Goal: Task Accomplishment & Management: Manage account settings

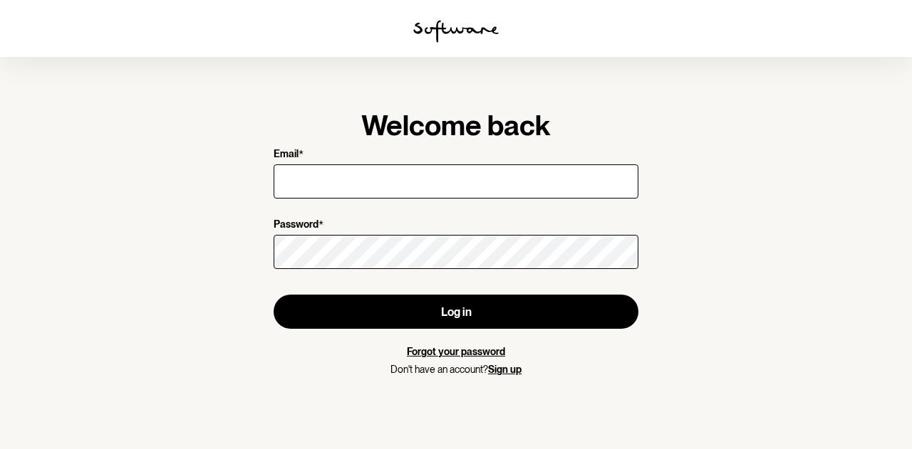
click at [396, 187] on input "Email *" at bounding box center [456, 182] width 365 height 34
type input "[EMAIL_ADDRESS][DOMAIN_NAME]"
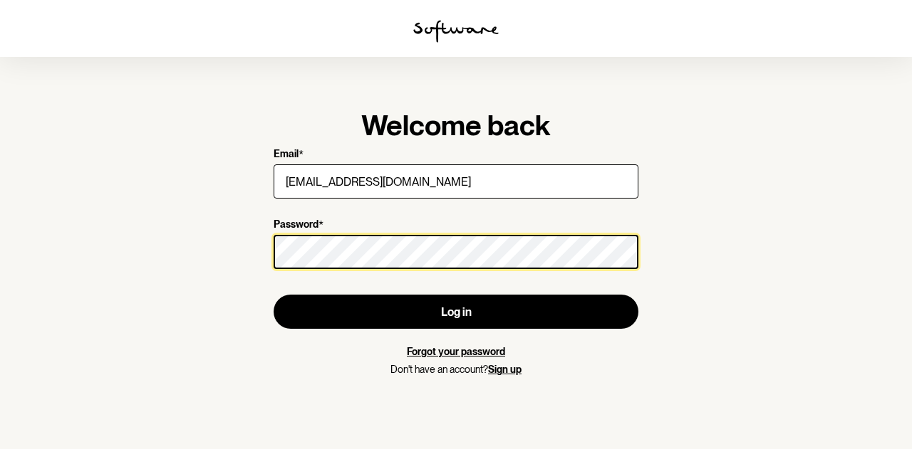
click at [274, 295] on button "Log in" at bounding box center [456, 312] width 365 height 34
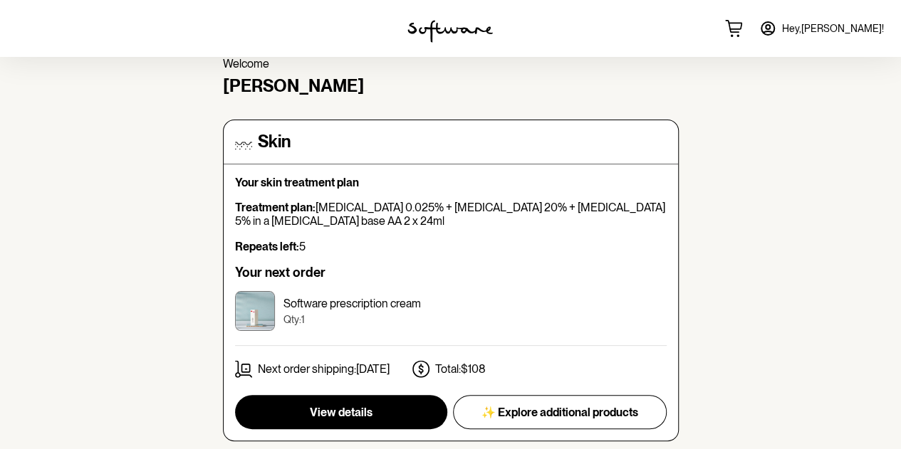
scroll to position [67, 0]
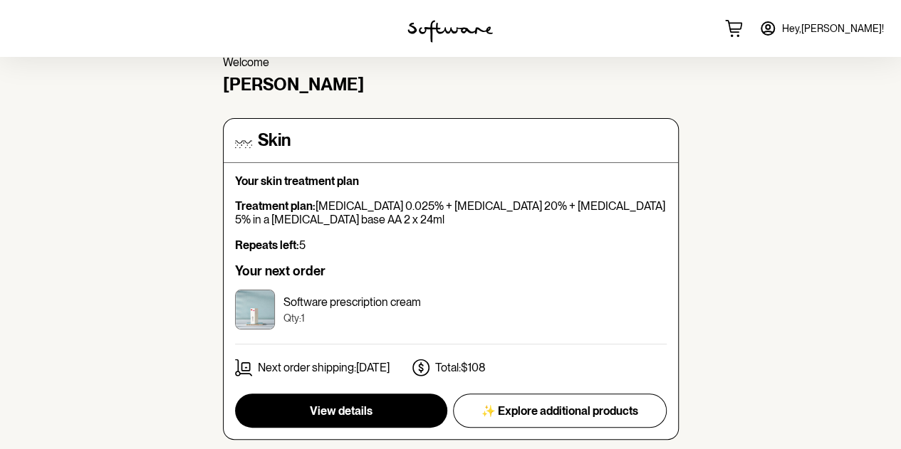
click at [534, 202] on p "Treatment plan: [MEDICAL_DATA] 0.025% + [MEDICAL_DATA] 20% + [MEDICAL_DATA] 5% …" at bounding box center [451, 212] width 432 height 27
click at [431, 282] on div "Your next order Software prescription cream Qty: 1 Next order shipping: [DATE] …" at bounding box center [451, 324] width 432 height 120
click at [839, 26] on span "Hey, [PERSON_NAME] !" at bounding box center [833, 29] width 102 height 12
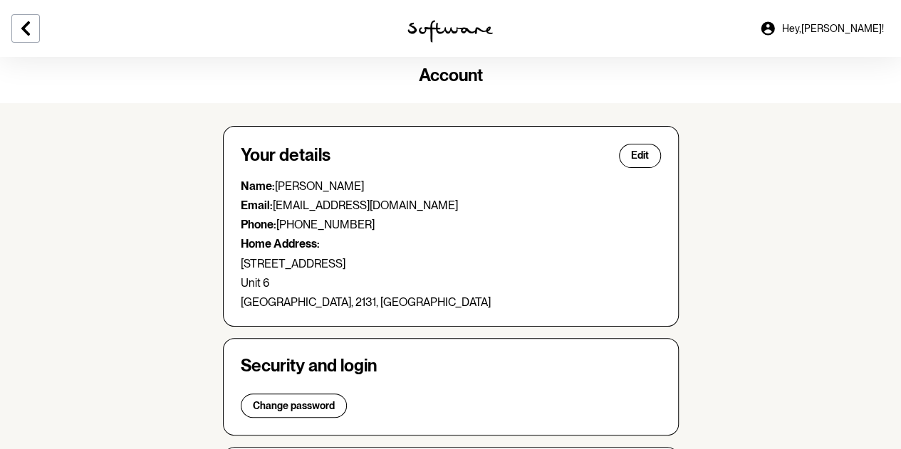
scroll to position [10, 0]
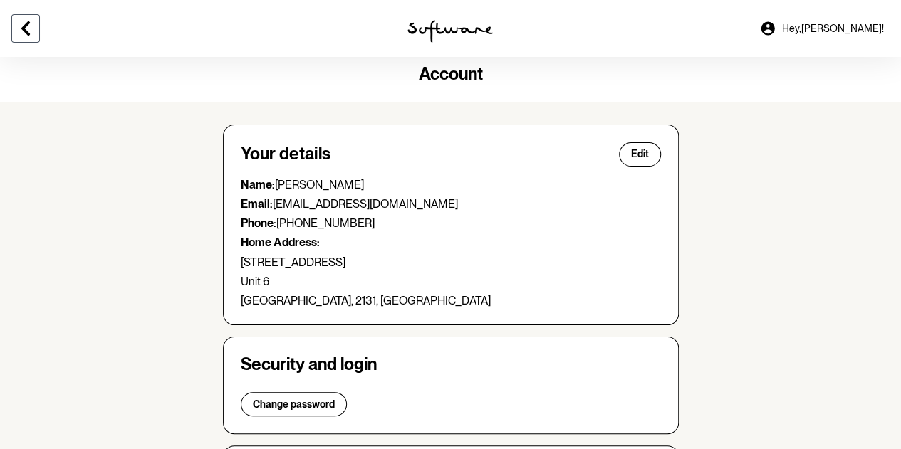
click at [23, 23] on icon at bounding box center [25, 28] width 17 height 17
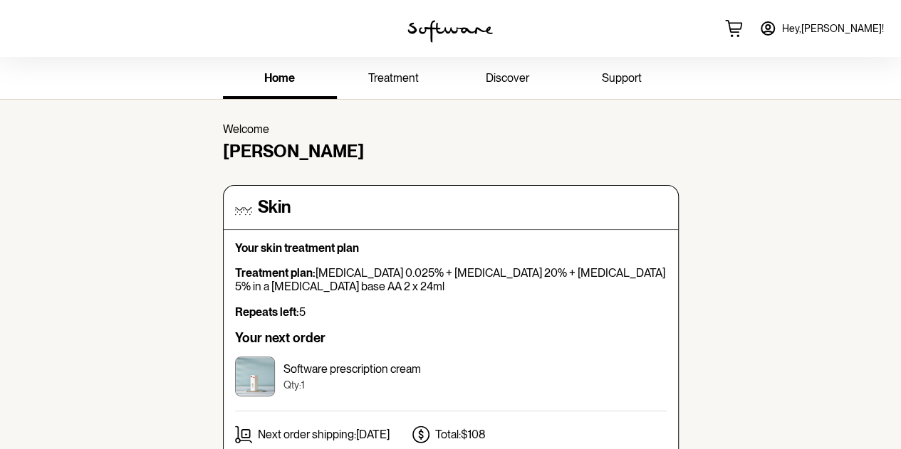
click at [408, 85] on link "treatment" at bounding box center [394, 79] width 114 height 39
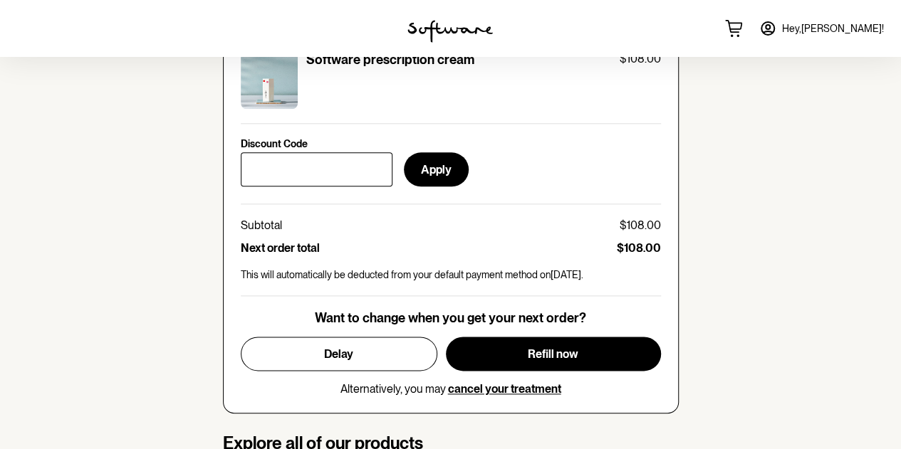
scroll to position [693, 0]
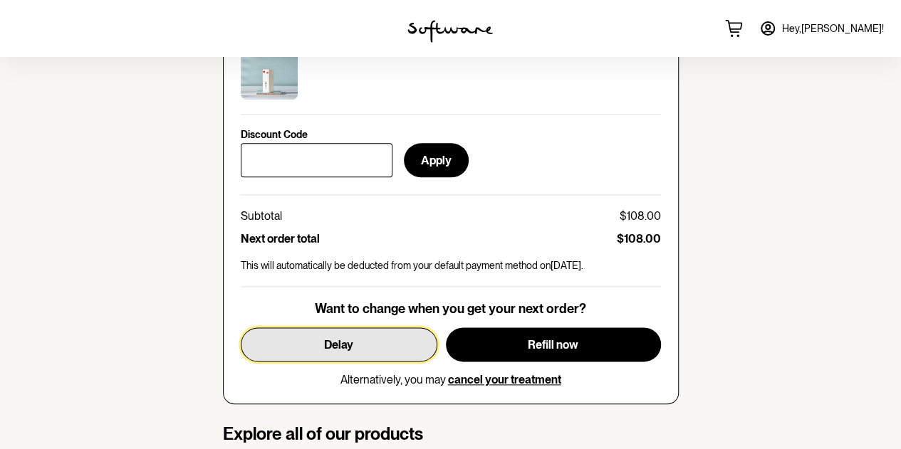
click at [342, 338] on span "Delay" at bounding box center [338, 345] width 29 height 14
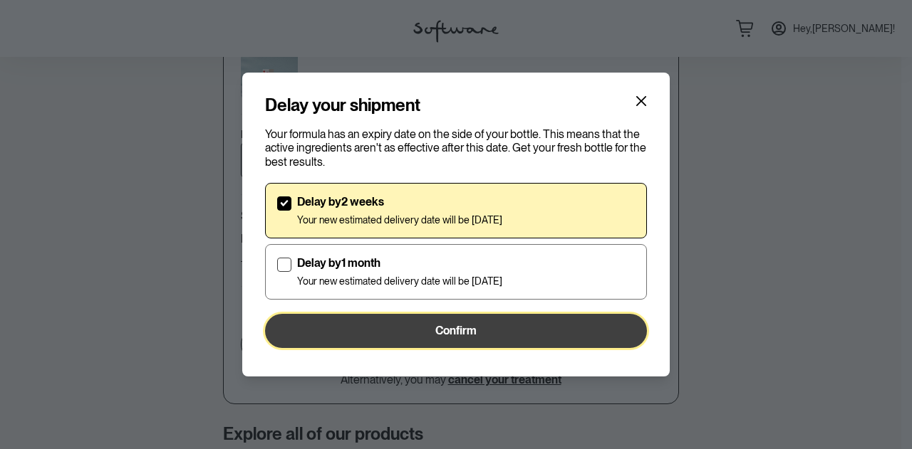
click at [436, 326] on span "Confirm" at bounding box center [455, 331] width 41 height 14
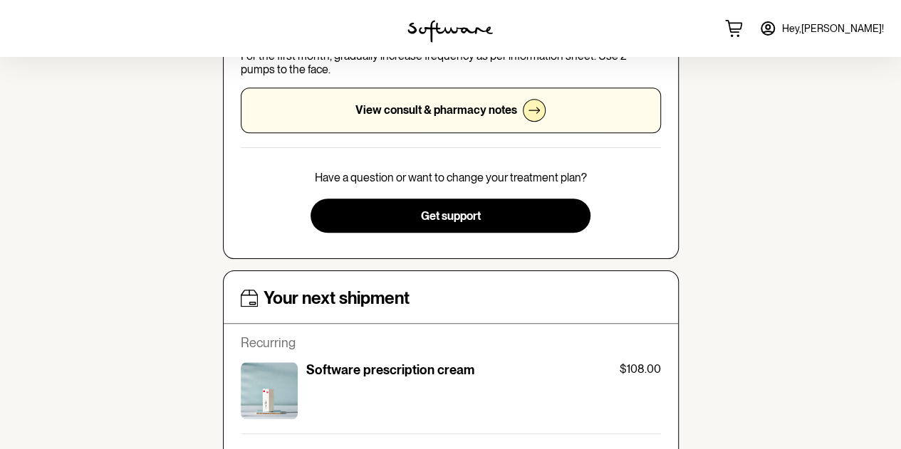
scroll to position [376, 0]
